Goal: Information Seeking & Learning: Learn about a topic

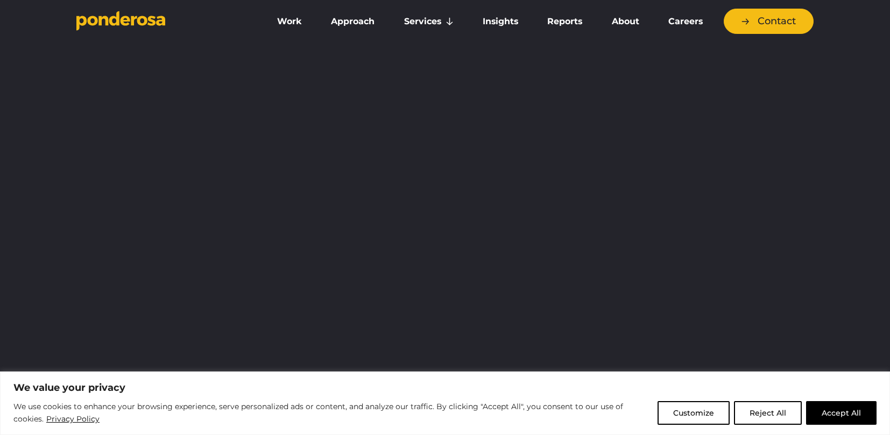
click at [861, 415] on button "Accept All" at bounding box center [841, 413] width 71 height 24
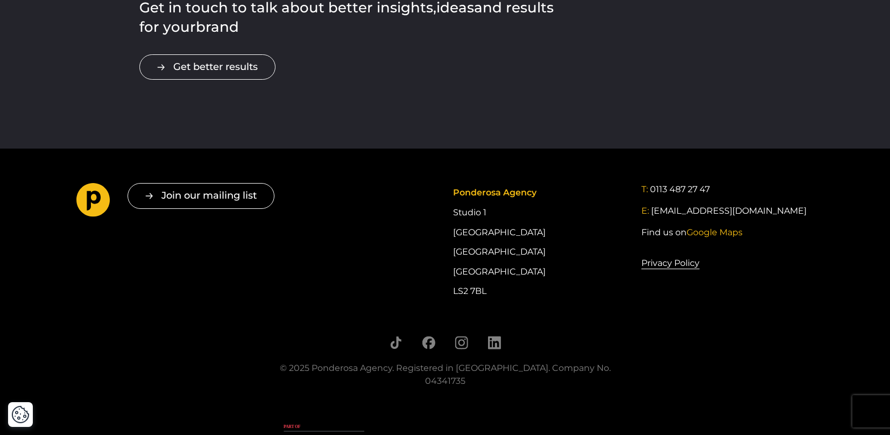
scroll to position [1954, 0]
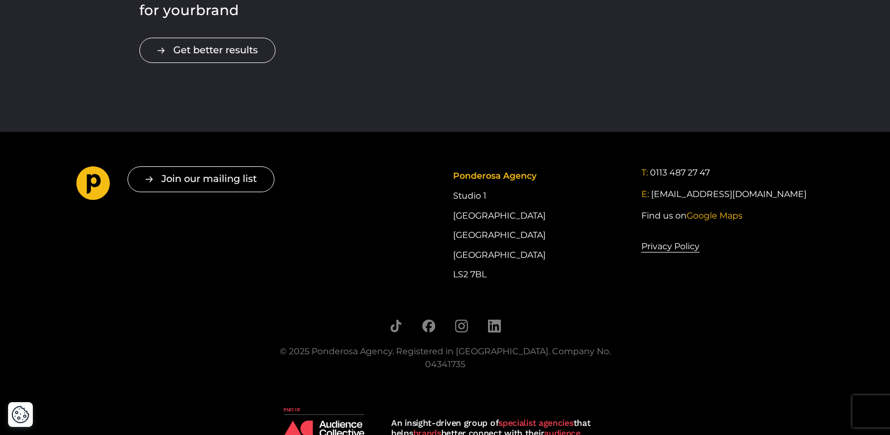
click at [308, 408] on img at bounding box center [324, 423] width 81 height 30
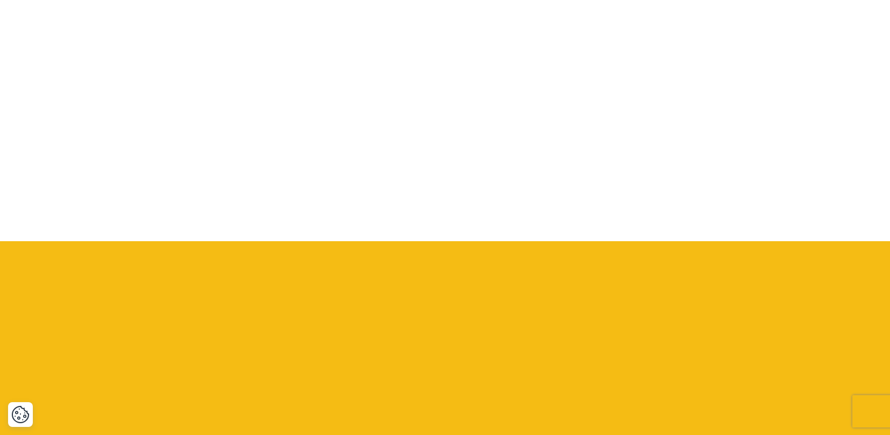
scroll to position [0, 0]
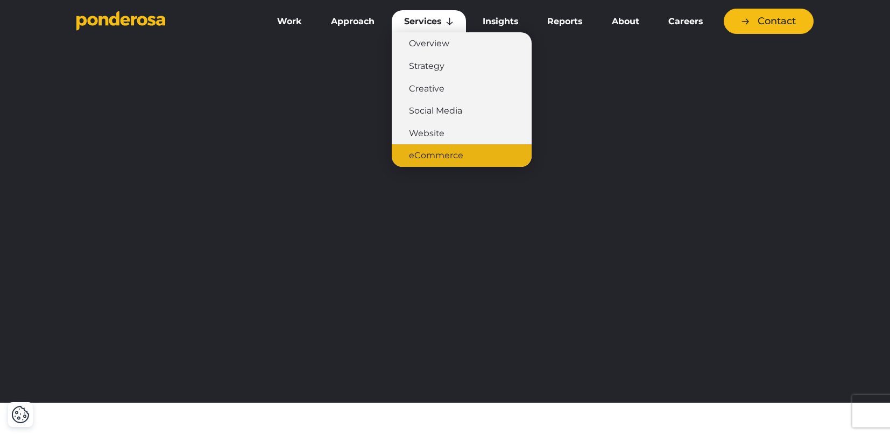
click at [440, 153] on link "eCommerce" at bounding box center [462, 155] width 140 height 23
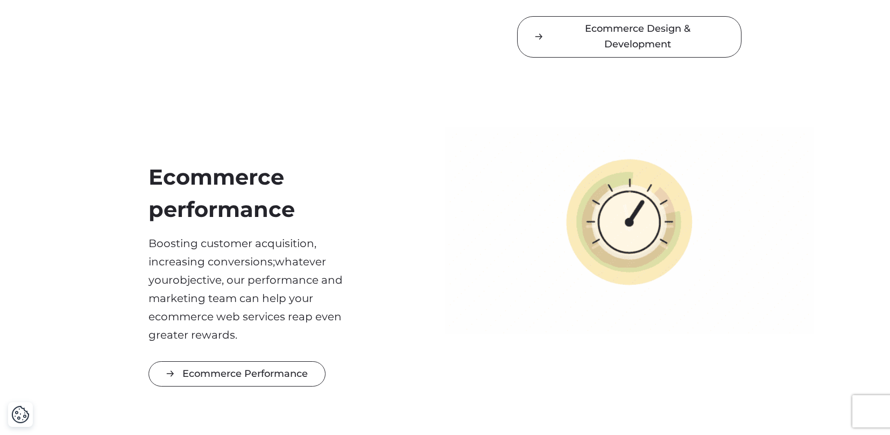
scroll to position [827, 0]
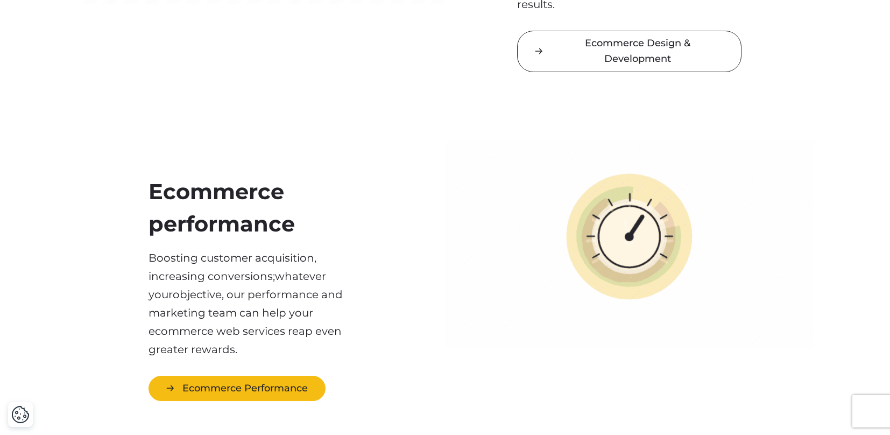
click at [256, 381] on link "Ecommerce Performance" at bounding box center [237, 388] width 177 height 25
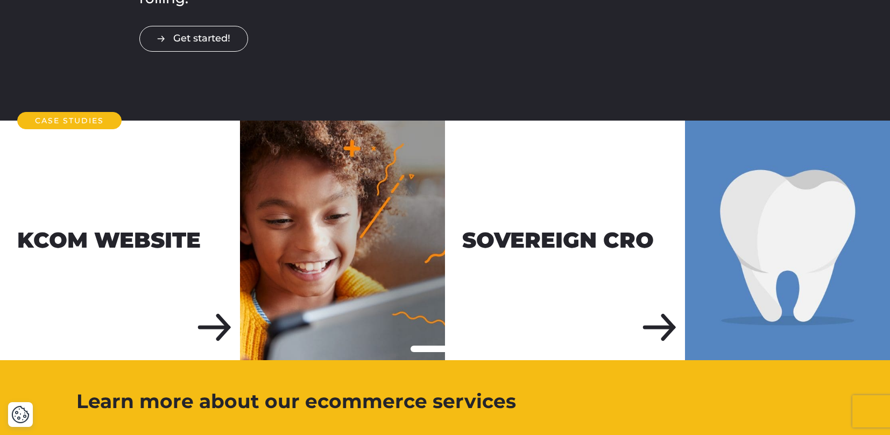
scroll to position [1738, 0]
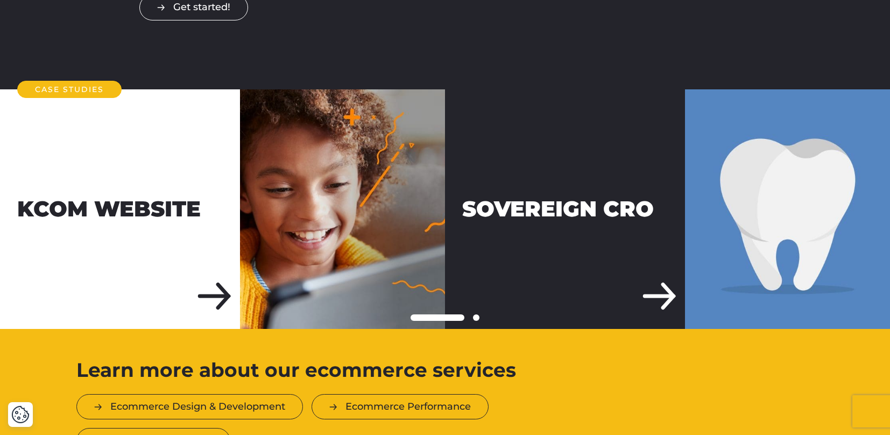
click at [608, 247] on div "Sovereign CRO" at bounding box center [565, 209] width 240 height 240
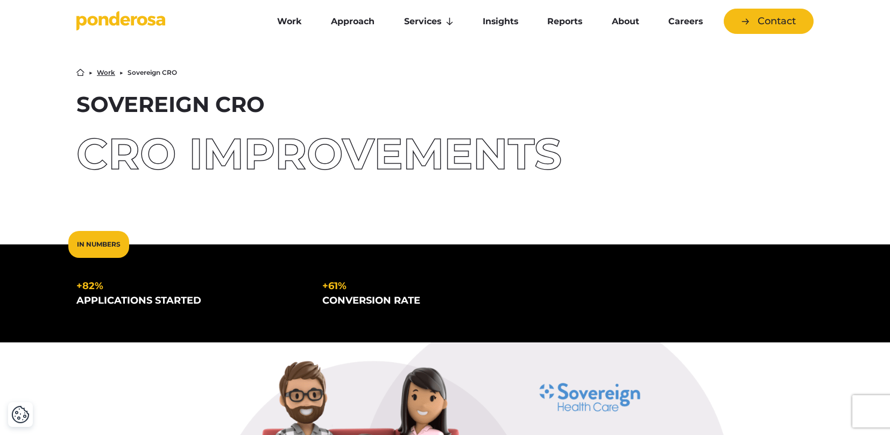
click at [109, 72] on link "Work" at bounding box center [106, 72] width 18 height 6
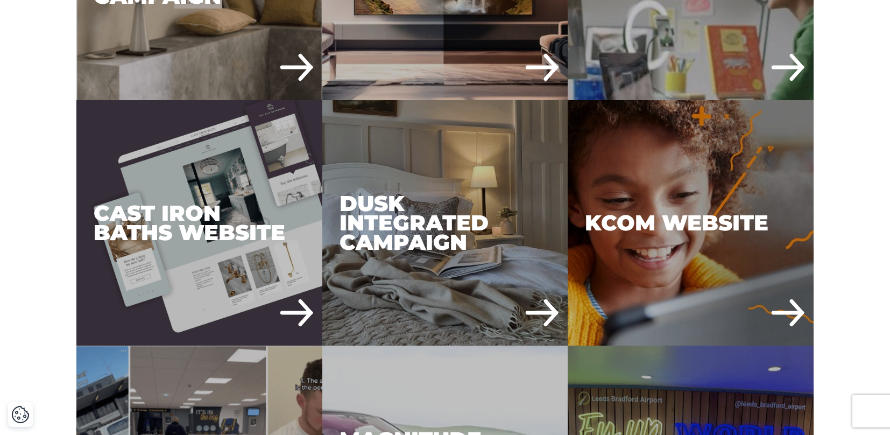
scroll to position [1007, 0]
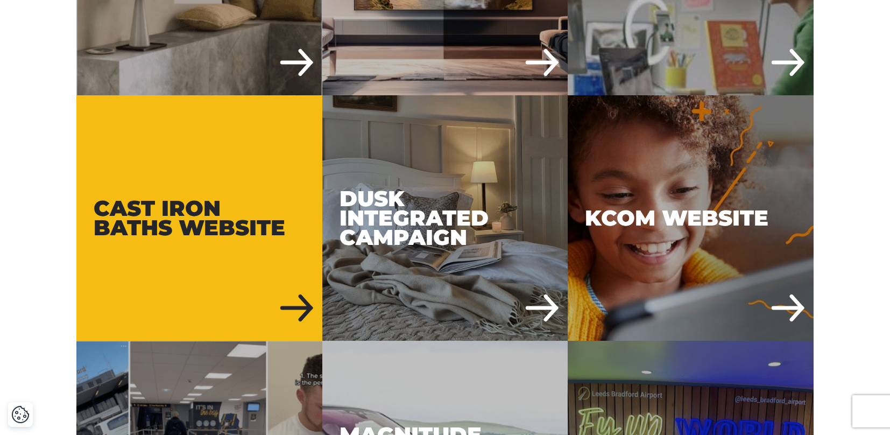
click at [305, 241] on div "Cast Iron Baths Website" at bounding box center [199, 218] width 246 height 246
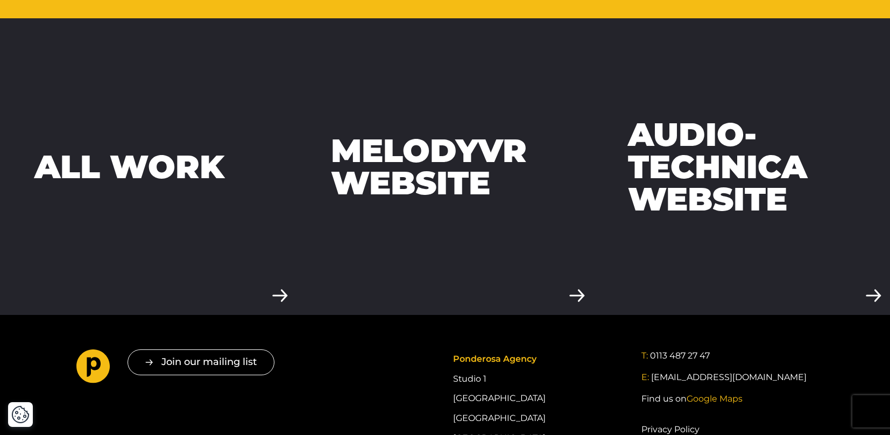
scroll to position [3522, 0]
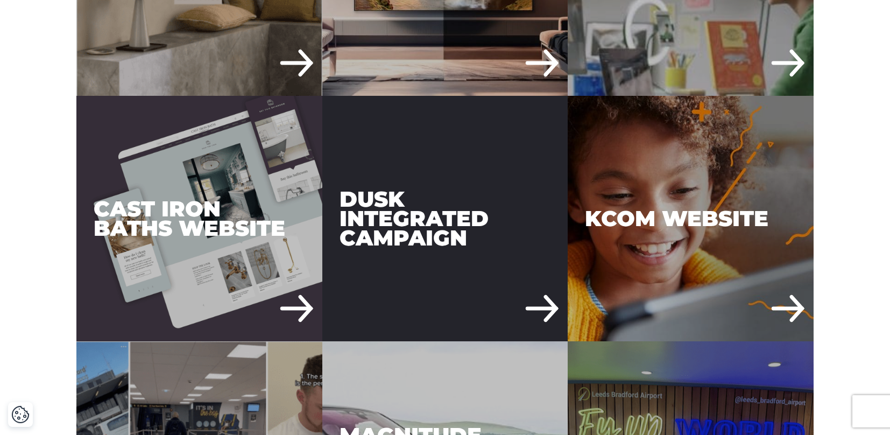
scroll to position [1007, 0]
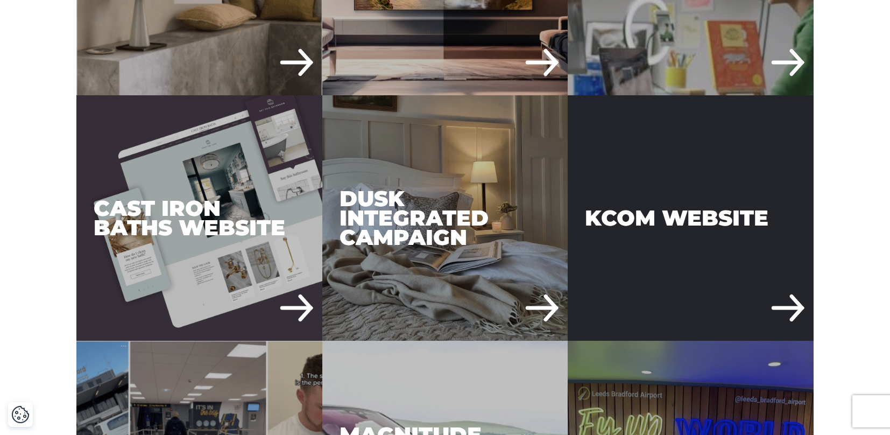
click at [681, 213] on div "KCOM Website" at bounding box center [691, 218] width 246 height 246
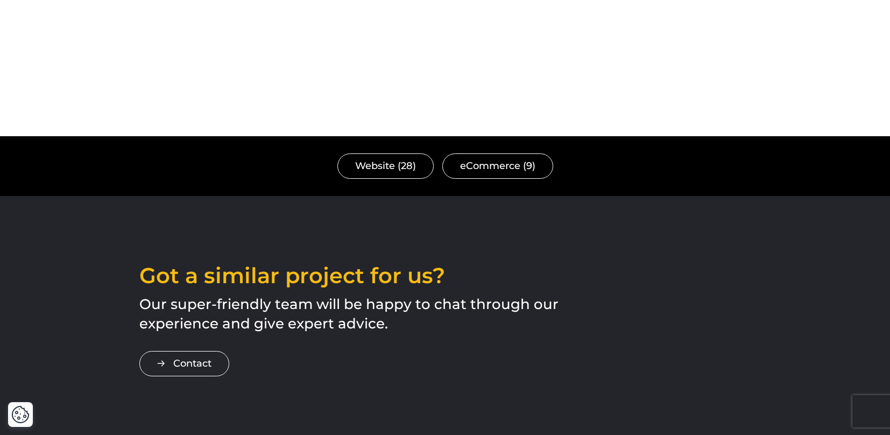
scroll to position [2698, 0]
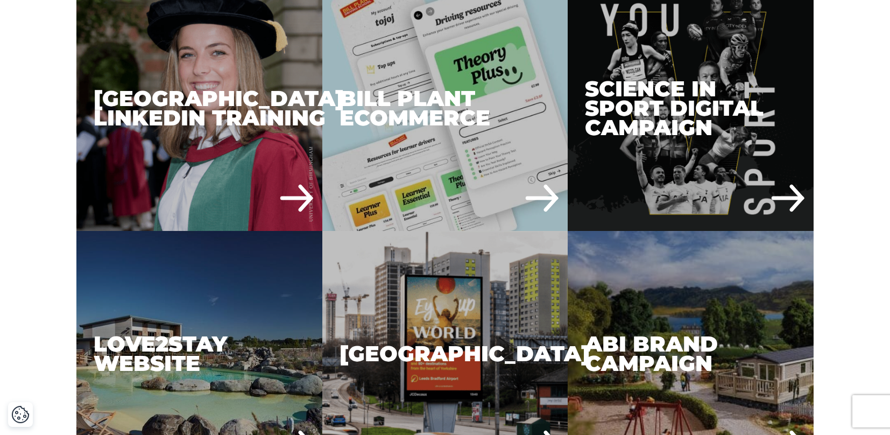
scroll to position [2105, 0]
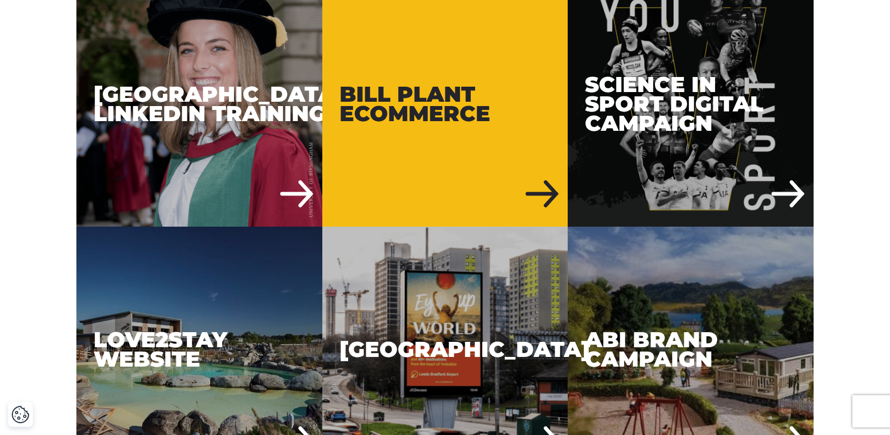
click at [458, 131] on div "Bill Plant eCommerce" at bounding box center [445, 104] width 246 height 246
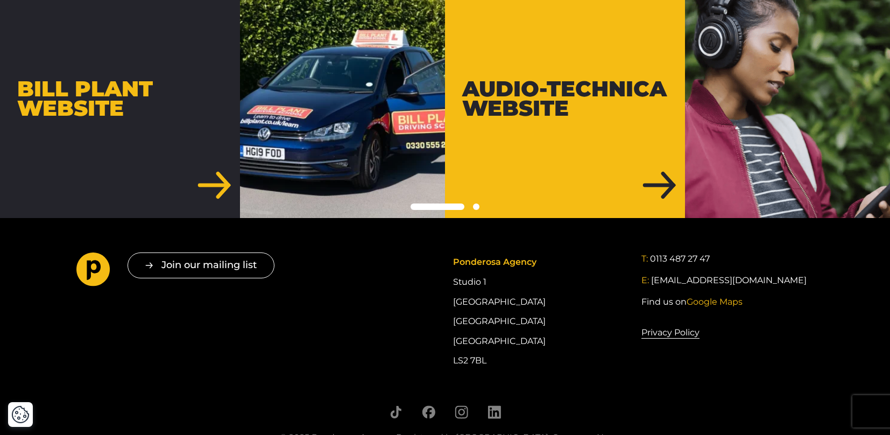
scroll to position [3518, 0]
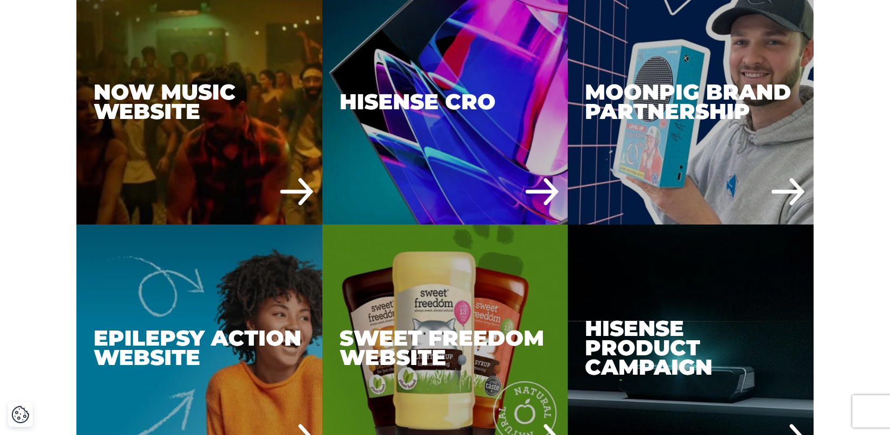
scroll to position [3332, 0]
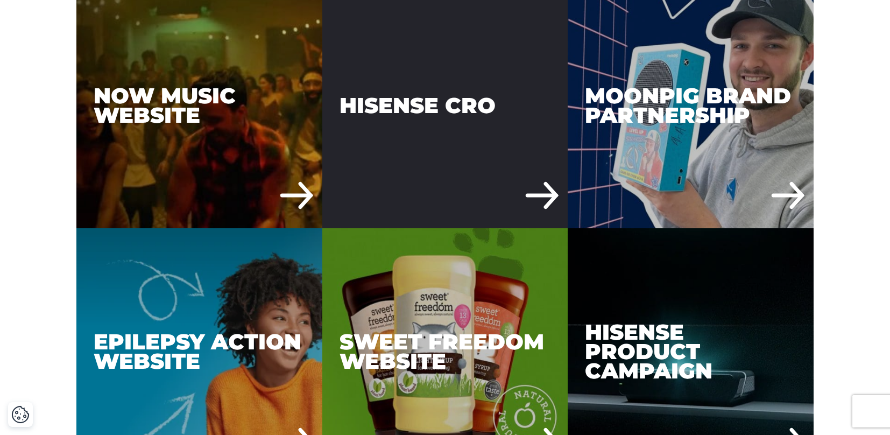
click at [427, 132] on div "Hisense CRO" at bounding box center [445, 106] width 246 height 246
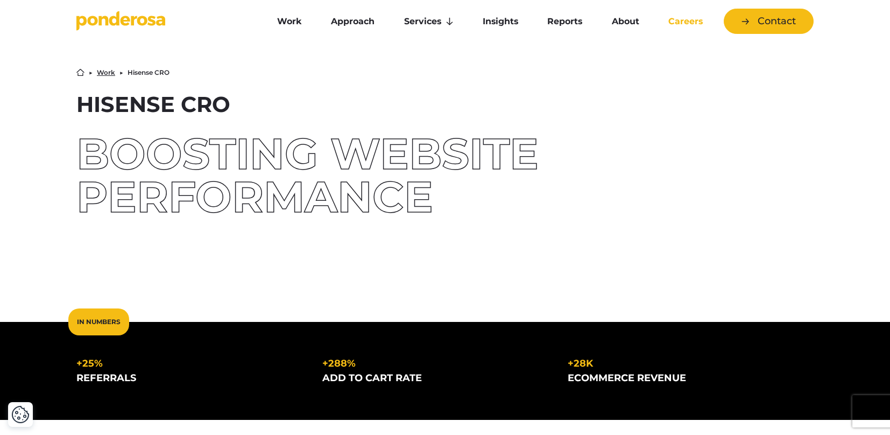
click at [687, 23] on link "Careers" at bounding box center [685, 21] width 59 height 23
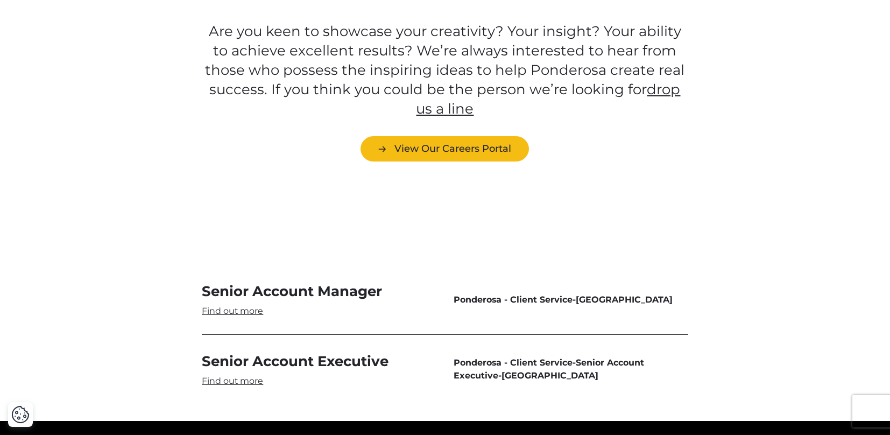
scroll to position [3060, 0]
